Goal: Transaction & Acquisition: Book appointment/travel/reservation

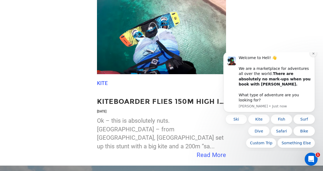
click at [315, 55] on icon "Dismiss notification" at bounding box center [313, 53] width 3 height 3
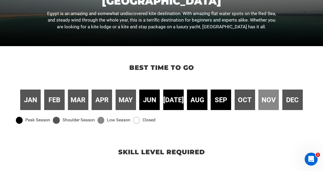
scroll to position [127, 0]
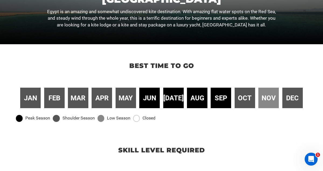
click at [289, 60] on div "Best time to go jan feb mar apr may jun jul aug sep oct nov dec Peak Season Sho…" at bounding box center [161, 86] width 323 height 84
click at [150, 98] on span "jun" at bounding box center [149, 98] width 13 height 10
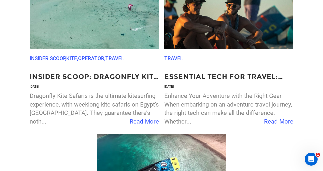
scroll to position [1068, 0]
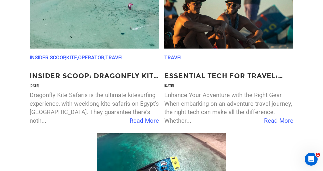
click at [140, 121] on span "Read More" at bounding box center [144, 120] width 29 height 9
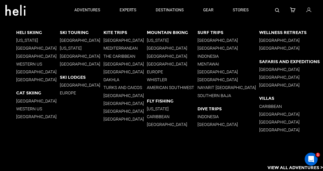
click at [128, 87] on p "Turks and Caicos" at bounding box center [126, 87] width 44 height 5
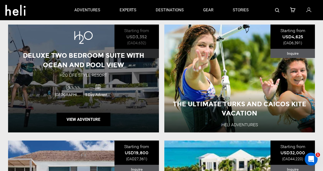
scroll to position [752, 0]
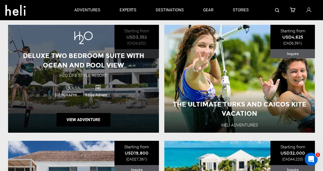
click at [124, 70] on div "Deluxe Two Bedroom Suite with Ocean and Pool View H2O Life Style Resort [GEOGRA…" at bounding box center [83, 79] width 151 height 108
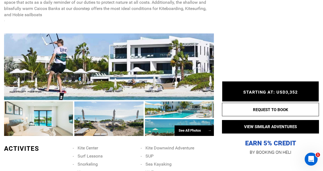
scroll to position [280, 0]
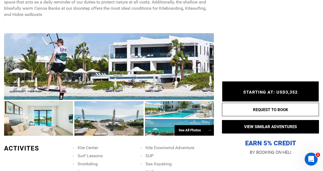
click at [192, 130] on div "See All Photos →" at bounding box center [194, 130] width 39 height 11
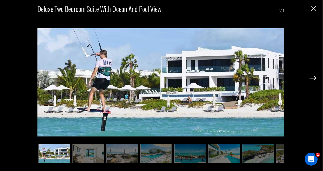
click at [315, 78] on img at bounding box center [313, 78] width 7 height 5
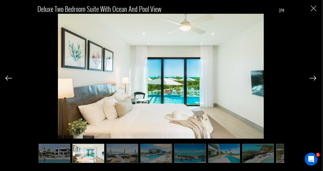
click at [315, 78] on img at bounding box center [313, 78] width 7 height 5
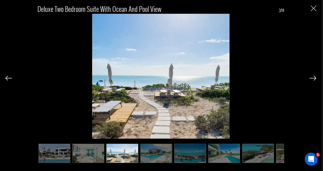
click at [315, 78] on img at bounding box center [313, 78] width 7 height 5
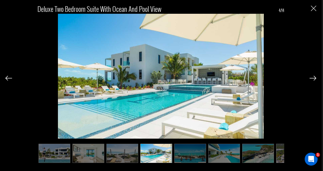
click at [315, 78] on img at bounding box center [313, 78] width 7 height 5
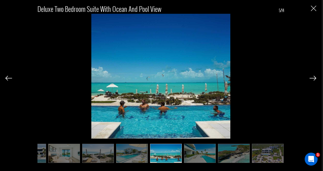
scroll to position [0, 27]
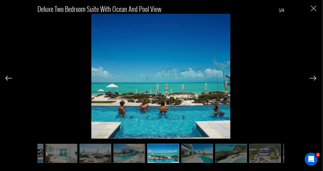
click at [315, 78] on img at bounding box center [313, 78] width 7 height 5
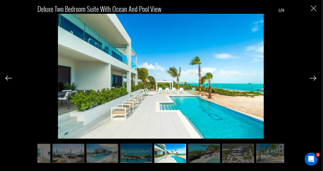
scroll to position [0, 54]
click at [315, 78] on img at bounding box center [313, 78] width 7 height 5
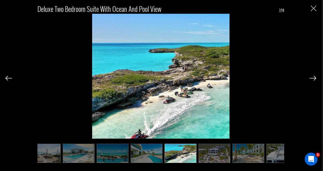
scroll to position [0, 81]
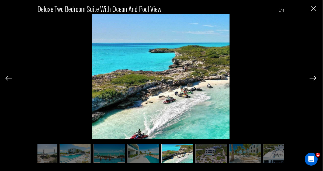
click at [315, 78] on img at bounding box center [313, 78] width 7 height 5
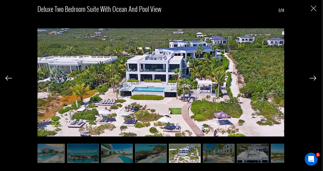
scroll to position [0, 108]
click at [315, 78] on img at bounding box center [313, 78] width 7 height 5
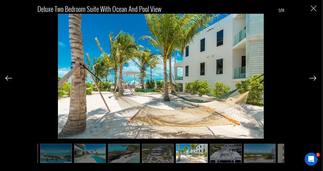
scroll to position [0, 135]
click at [315, 78] on img at bounding box center [313, 78] width 7 height 5
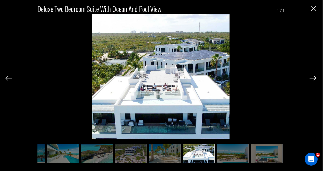
scroll to position [0, 162]
click at [315, 78] on img at bounding box center [313, 78] width 7 height 5
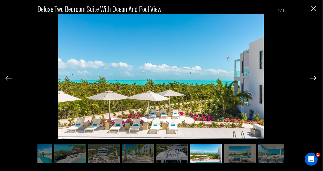
scroll to position [0, 189]
click at [315, 78] on img at bounding box center [313, 78] width 7 height 5
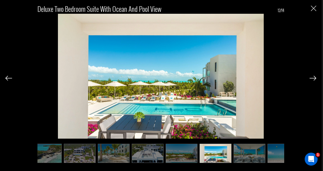
scroll to position [0, 216]
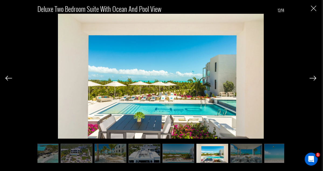
click at [315, 78] on img at bounding box center [313, 78] width 7 height 5
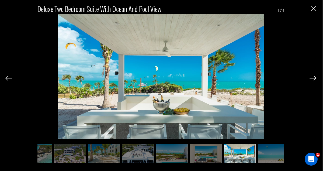
scroll to position [0, 229]
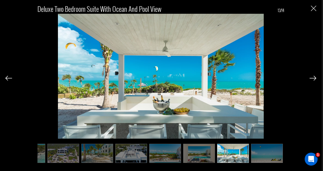
click at [315, 78] on img at bounding box center [313, 78] width 7 height 5
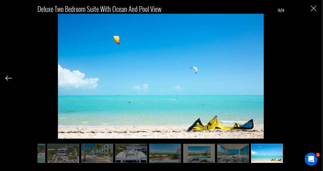
click at [315, 78] on div "Deluxe Two Bedroom Suite with Ocean and Pool View 14/14" at bounding box center [160, 81] width 311 height 162
click at [9, 78] on img at bounding box center [8, 78] width 7 height 5
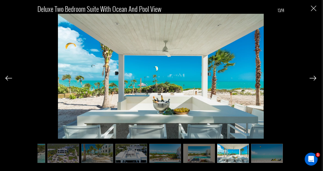
click at [9, 78] on img at bounding box center [8, 78] width 7 height 5
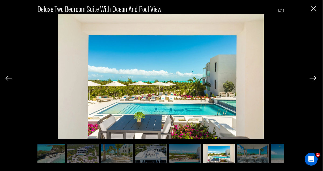
click at [9, 78] on img at bounding box center [8, 78] width 7 height 5
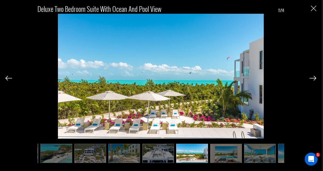
click at [9, 78] on img at bounding box center [8, 78] width 7 height 5
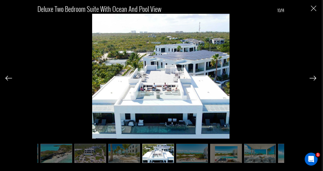
click at [9, 78] on img at bounding box center [8, 78] width 7 height 5
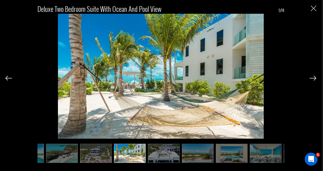
click at [9, 78] on img at bounding box center [8, 78] width 7 height 5
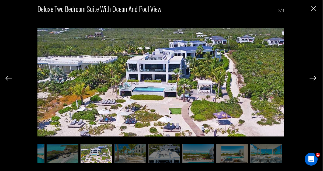
click at [9, 78] on img at bounding box center [8, 78] width 7 height 5
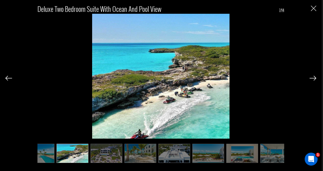
click at [9, 78] on img at bounding box center [8, 78] width 7 height 5
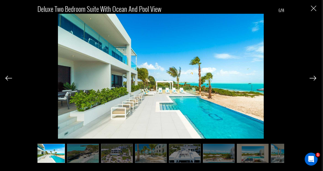
click at [9, 78] on img at bounding box center [8, 78] width 7 height 5
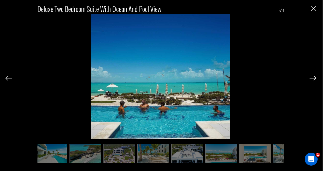
click at [9, 78] on img at bounding box center [8, 78] width 7 height 5
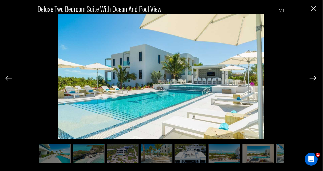
click at [9, 78] on img at bounding box center [8, 78] width 7 height 5
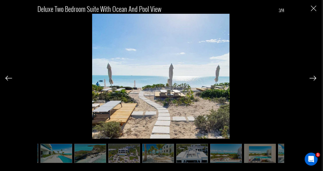
click at [9, 78] on img at bounding box center [8, 78] width 7 height 5
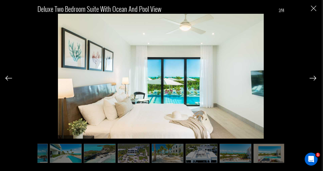
click at [9, 78] on img at bounding box center [8, 78] width 7 height 5
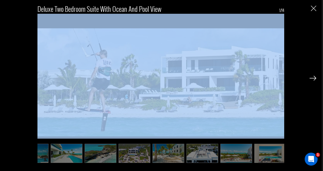
click at [9, 78] on div "Deluxe Two Bedroom Suite with Ocean and Pool View 1/14" at bounding box center [160, 81] width 311 height 162
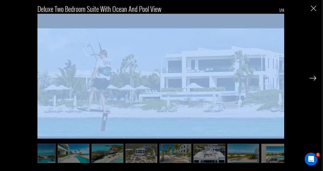
click at [9, 78] on div "Deluxe Two Bedroom Suite with Ocean and Pool View 1/14" at bounding box center [160, 81] width 311 height 162
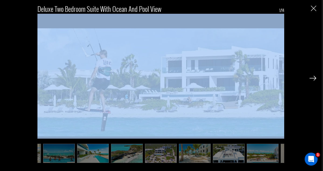
scroll to position [0, 131]
click at [294, 39] on div "Deluxe Two Bedroom Suite with Ocean and Pool View 1/14" at bounding box center [160, 81] width 311 height 162
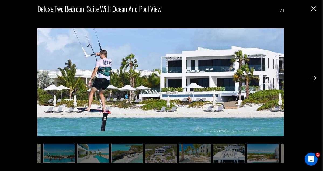
click at [315, 9] on img "Close" at bounding box center [313, 8] width 5 height 5
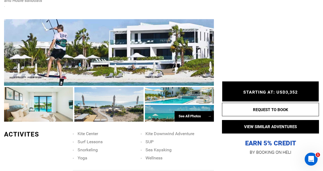
scroll to position [296, 0]
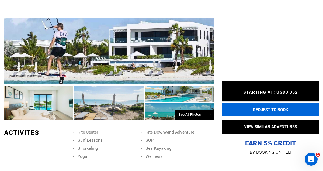
click at [282, 108] on button "REQUEST TO BOOK" at bounding box center [270, 109] width 97 height 13
